Goal: Task Accomplishment & Management: Manage account settings

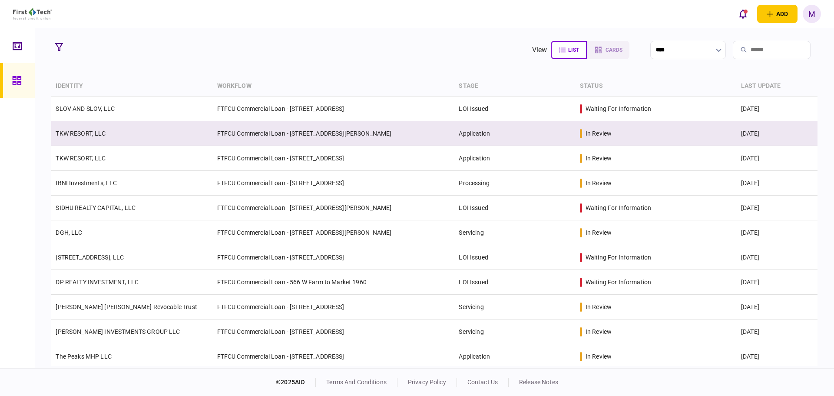
click at [181, 140] on td "TKW RESORT, LLC" at bounding box center [131, 133] width 161 height 25
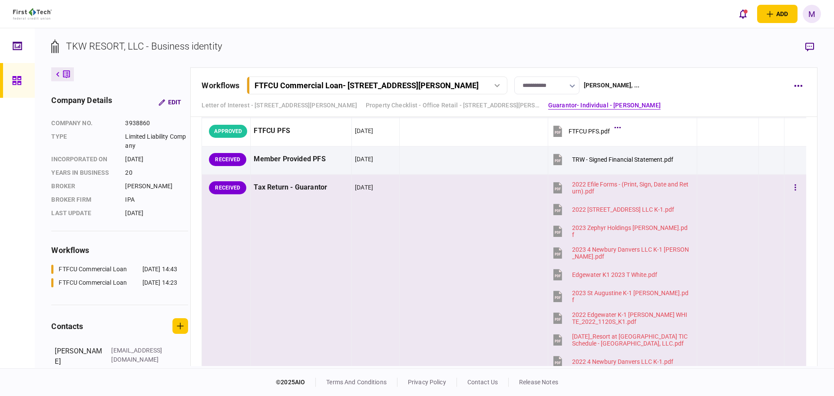
scroll to position [1512, 0]
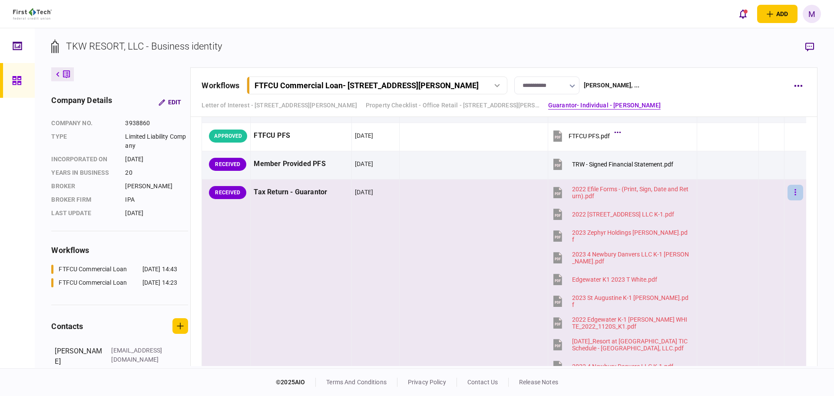
click at [791, 190] on button "button" at bounding box center [796, 193] width 16 height 16
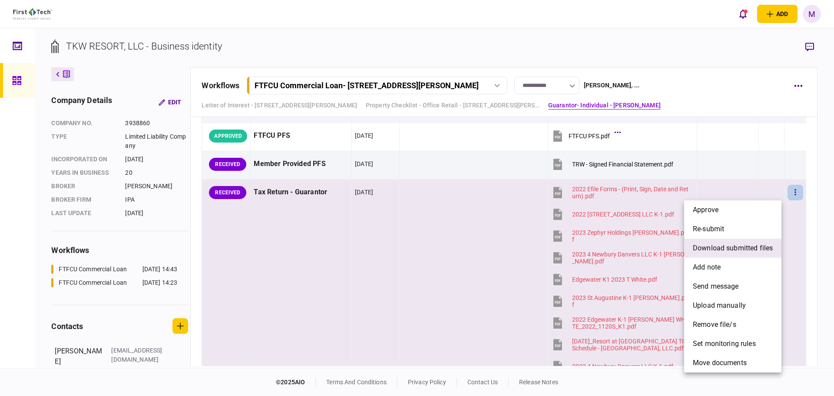
click at [745, 248] on span "download submitted files" at bounding box center [733, 248] width 80 height 10
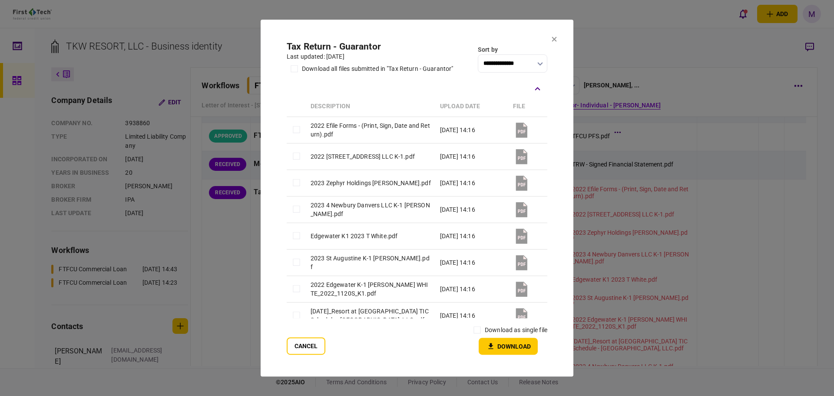
click at [499, 355] on section "**********" at bounding box center [417, 198] width 313 height 357
click at [505, 346] on button "Download" at bounding box center [508, 346] width 59 height 17
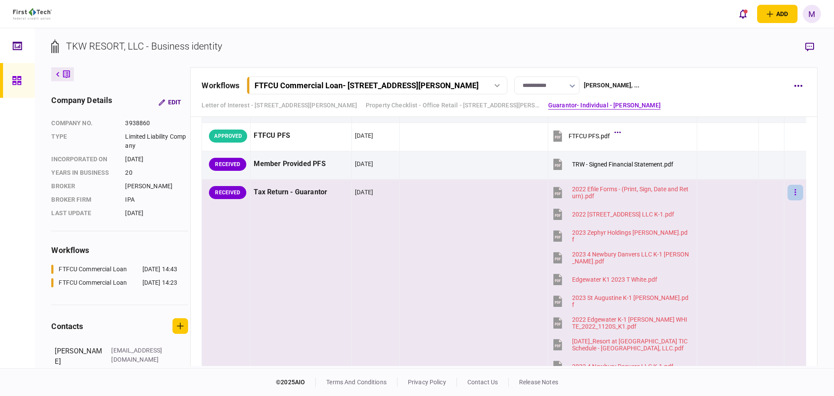
click at [792, 196] on button "button" at bounding box center [796, 193] width 16 height 16
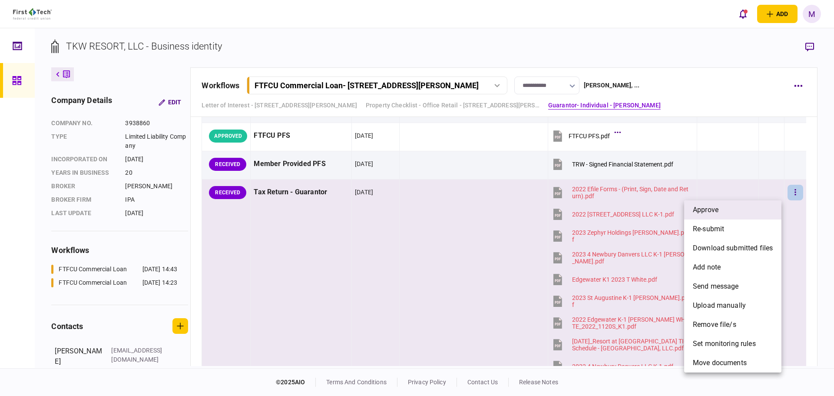
click at [744, 213] on li "approve" at bounding box center [732, 209] width 97 height 19
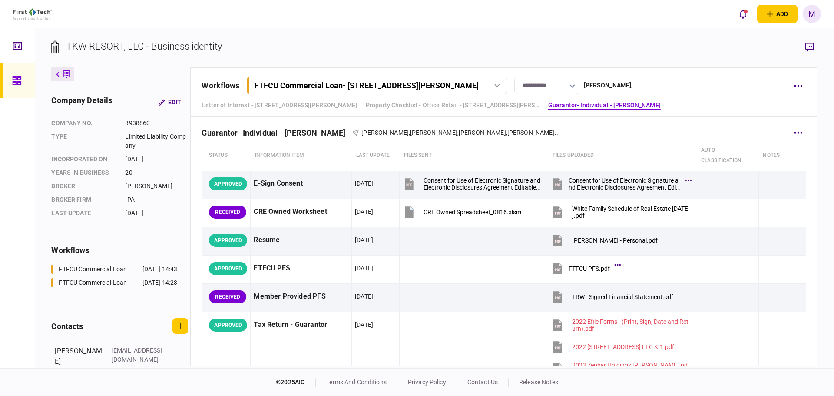
scroll to position [1378, 0]
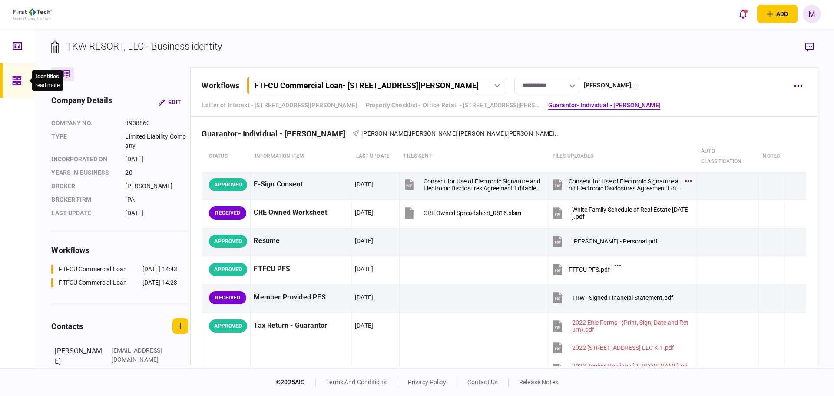
click at [26, 90] on div at bounding box center [19, 80] width 14 height 35
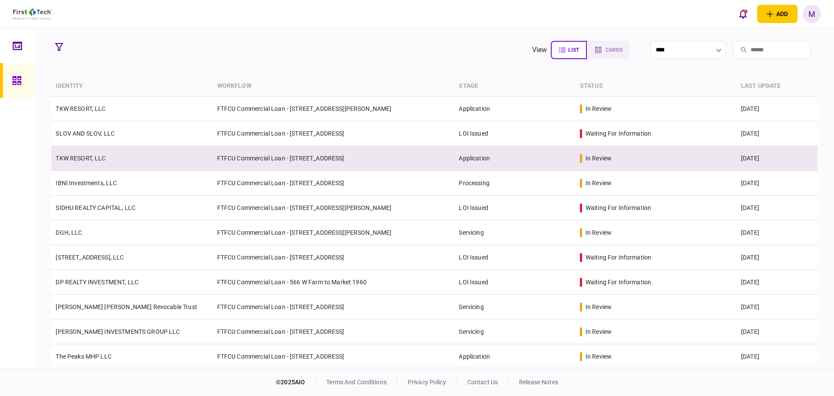
click at [238, 158] on td "FTFCU Commercial Loan - [STREET_ADDRESS]" at bounding box center [334, 158] width 242 height 25
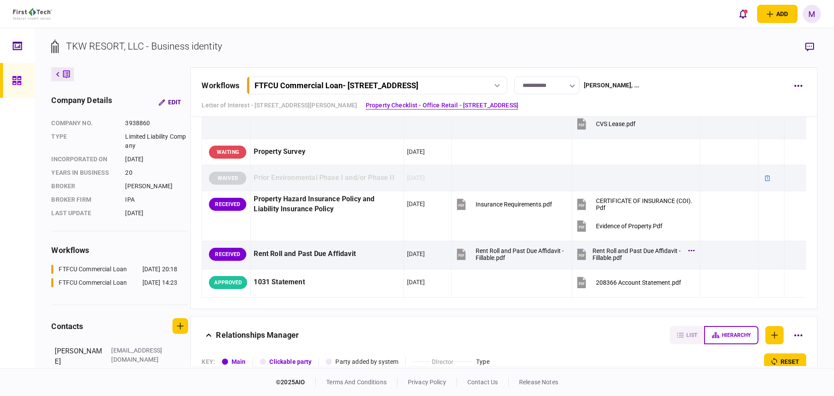
scroll to position [372, 0]
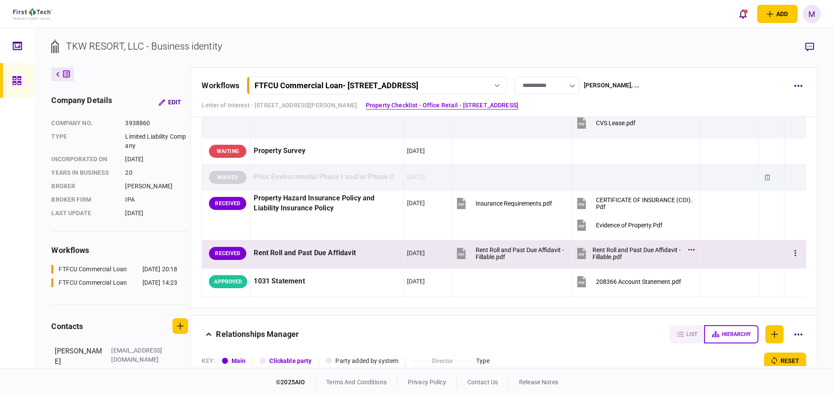
click at [584, 256] on button "Rent Roll and Past Due Affidavit - Fillable.pdf" at bounding box center [633, 253] width 117 height 20
